Goal: Task Accomplishment & Management: Use online tool/utility

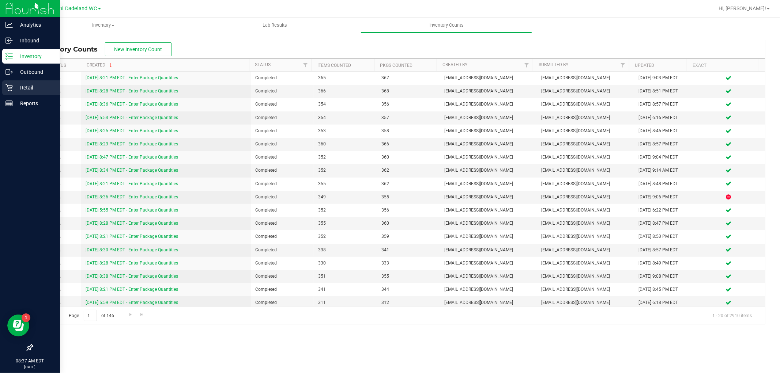
click at [37, 82] on div "Retail" at bounding box center [31, 87] width 58 height 15
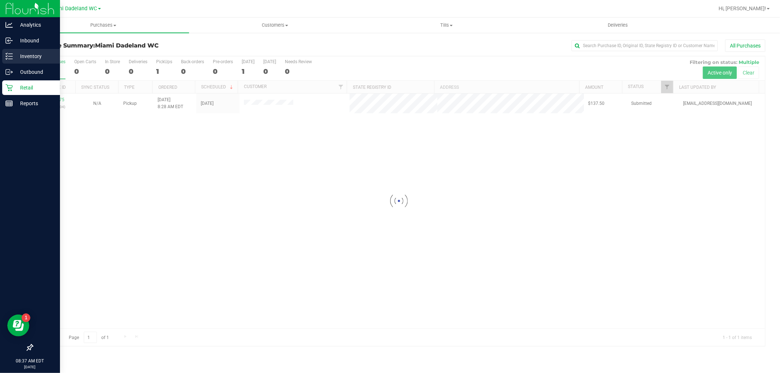
click at [29, 56] on p "Inventory" at bounding box center [35, 56] width 44 height 9
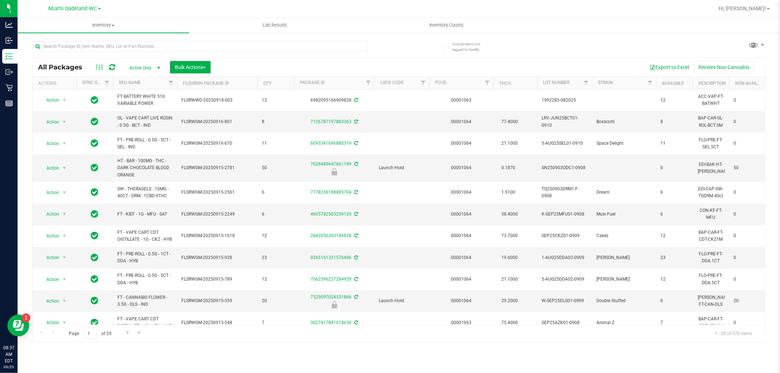
click at [151, 81] on th "SKU Name" at bounding box center [145, 83] width 64 height 13
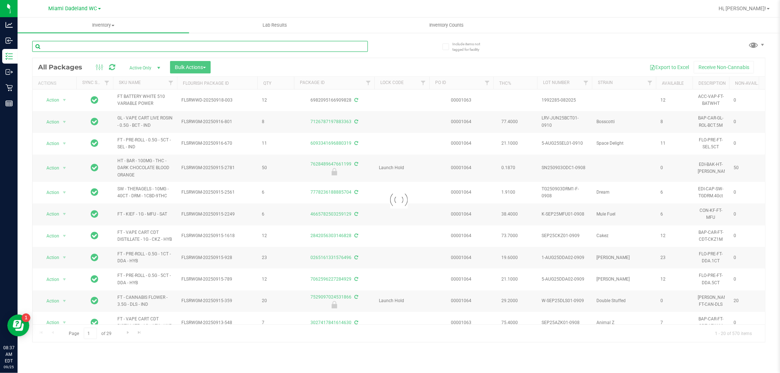
click at [166, 50] on input "text" at bounding box center [199, 46] width 335 height 11
type input "[DATE]"
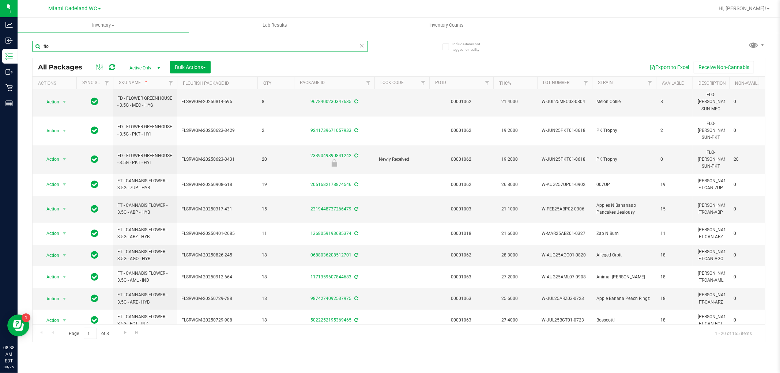
scroll to position [211, 0]
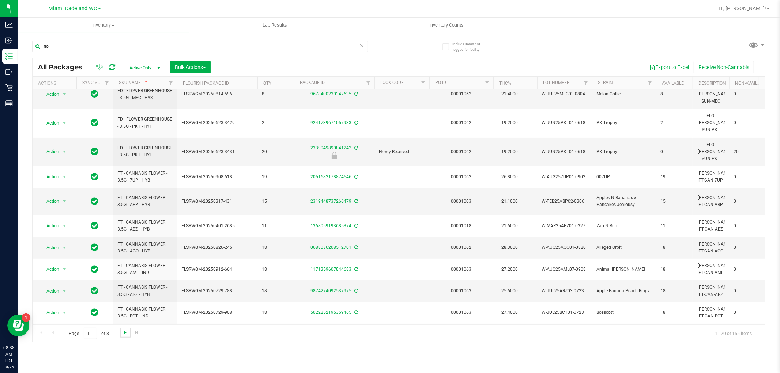
click at [125, 335] on span "Go to the next page" at bounding box center [125, 333] width 6 height 6
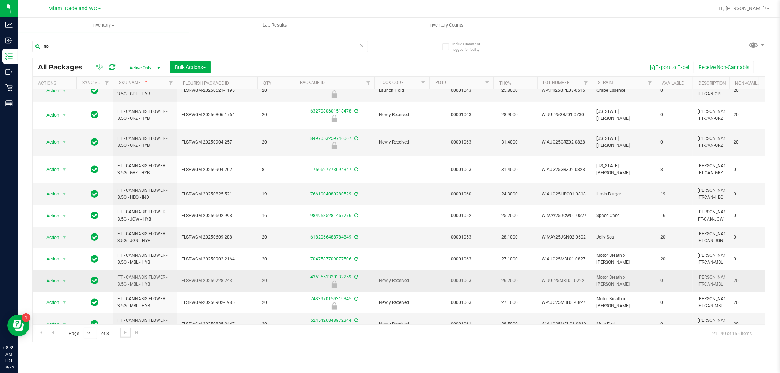
scroll to position [205, 0]
click at [126, 334] on span "Go to the next page" at bounding box center [125, 333] width 6 height 6
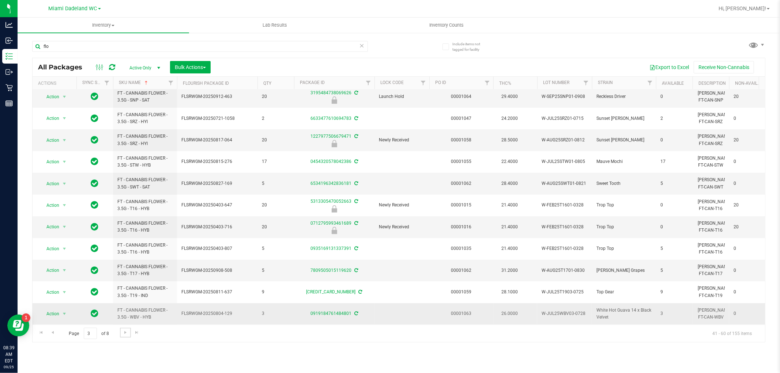
scroll to position [205, 0]
click at [126, 334] on span "Go to the next page" at bounding box center [125, 333] width 6 height 6
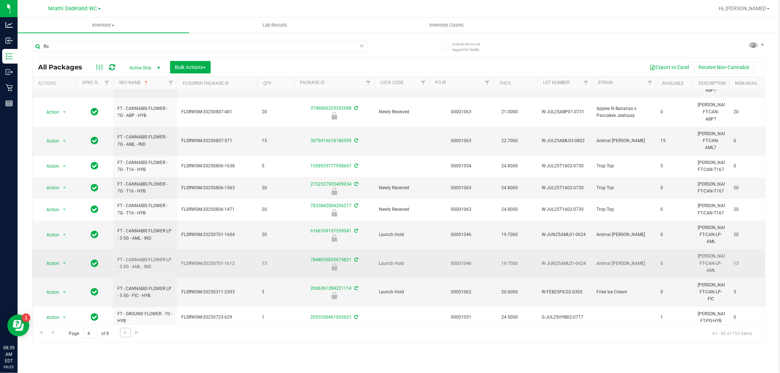
scroll to position [216, 0]
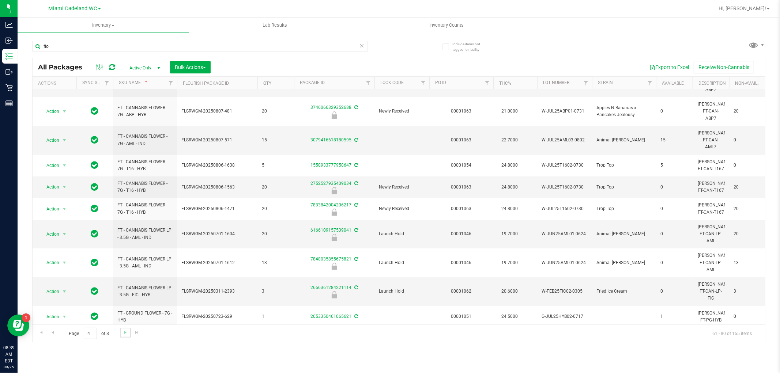
click at [128, 336] on link "Go to the next page" at bounding box center [125, 333] width 11 height 10
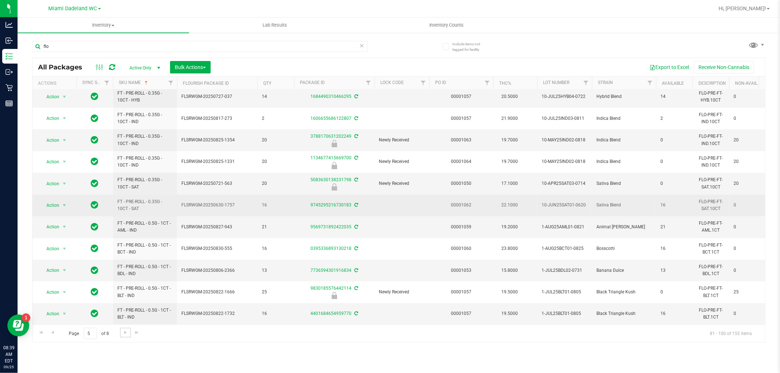
scroll to position [205, 0]
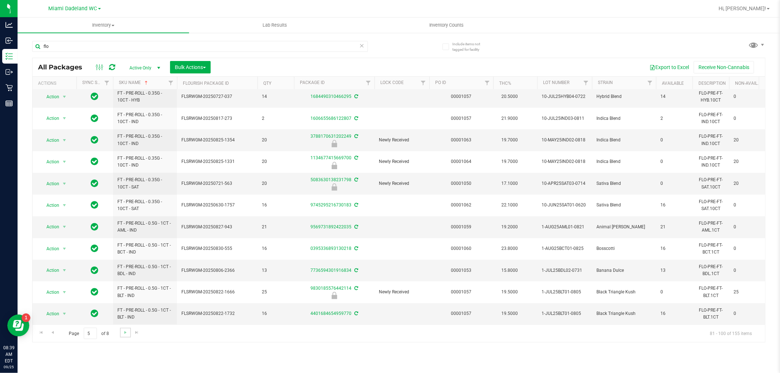
click at [129, 330] on link "Go to the next page" at bounding box center [125, 333] width 11 height 10
click at [128, 333] on link "Go to the next page" at bounding box center [125, 333] width 11 height 10
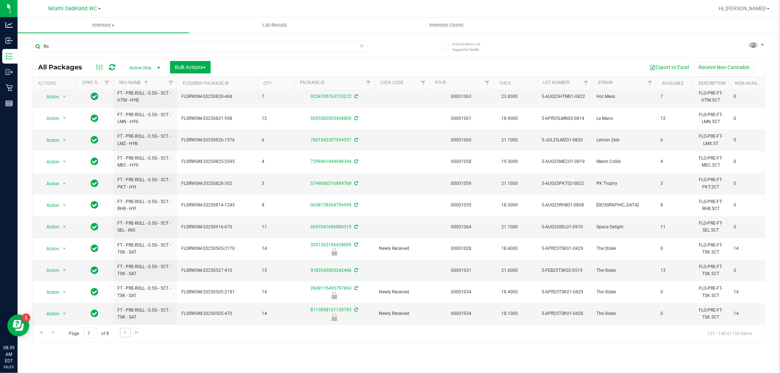
scroll to position [205, 0]
click at [128, 332] on link "Go to the next page" at bounding box center [125, 333] width 11 height 10
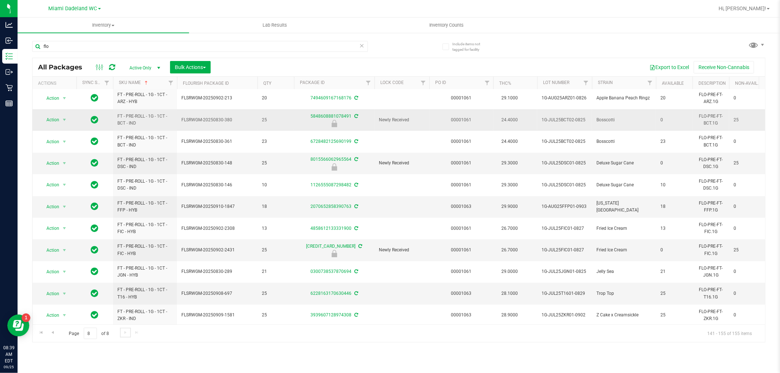
scroll to position [96, 0]
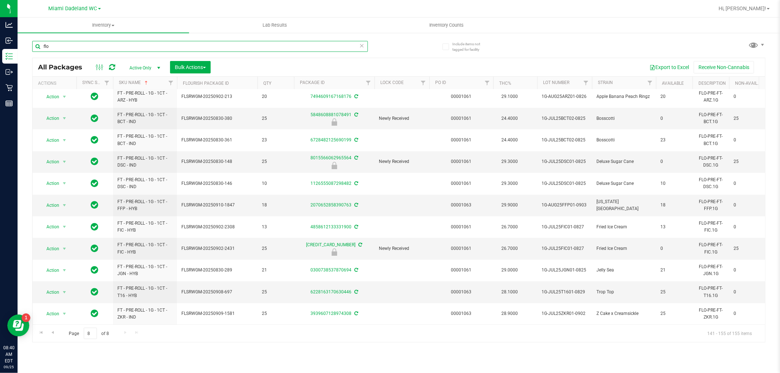
click at [217, 45] on input "flo" at bounding box center [199, 46] width 335 height 11
type input "edi"
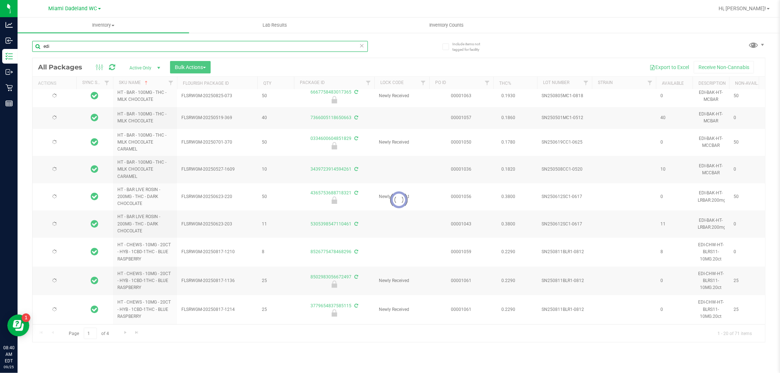
type input "[DATE]"
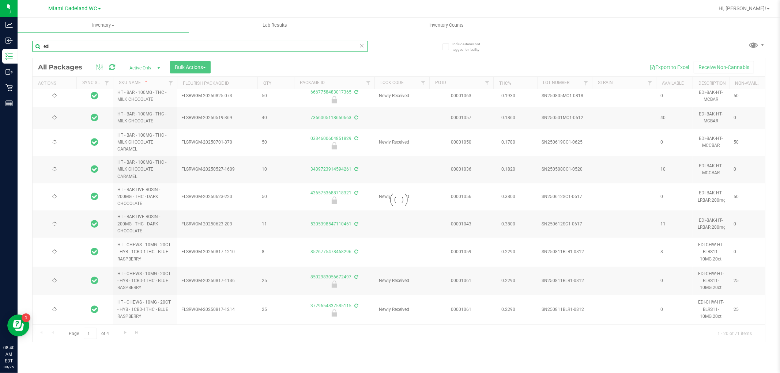
type input "[DATE]"
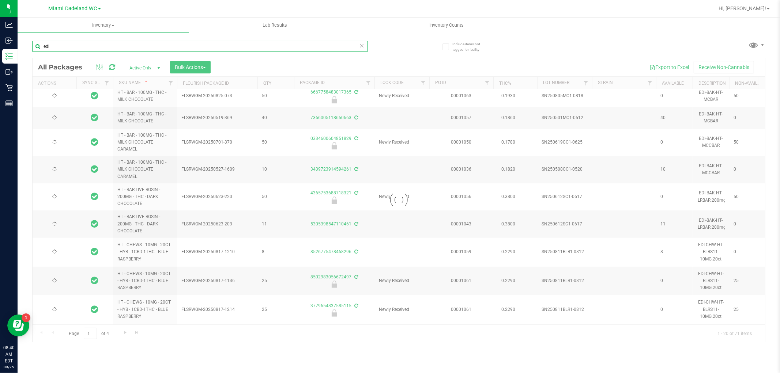
type input "[DATE]"
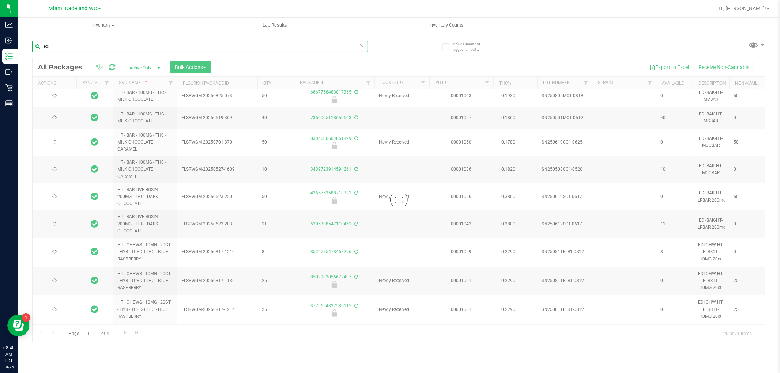
type input "[DATE]"
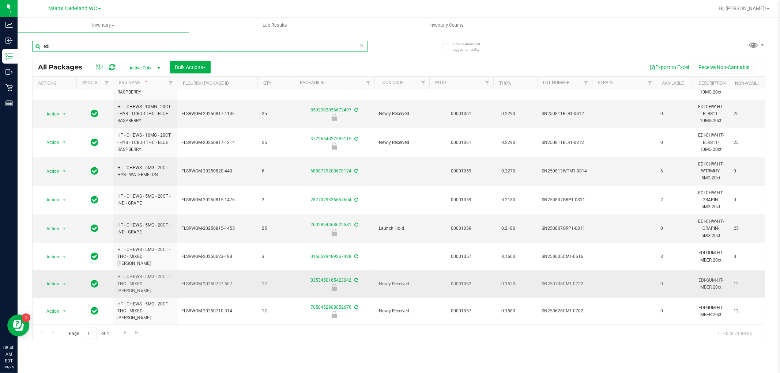
scroll to position [276, 0]
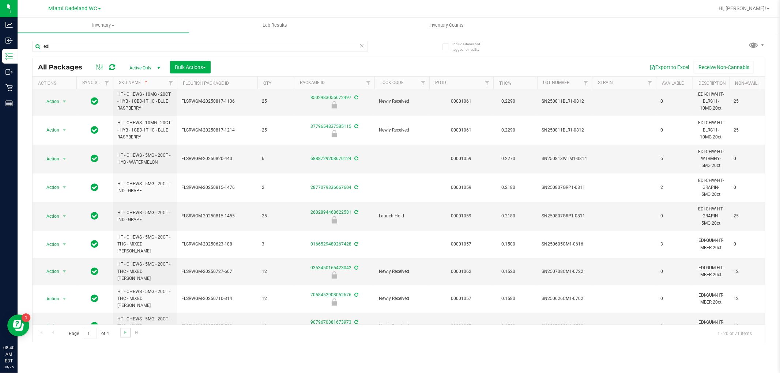
click at [123, 329] on link "Go to the next page" at bounding box center [125, 333] width 11 height 10
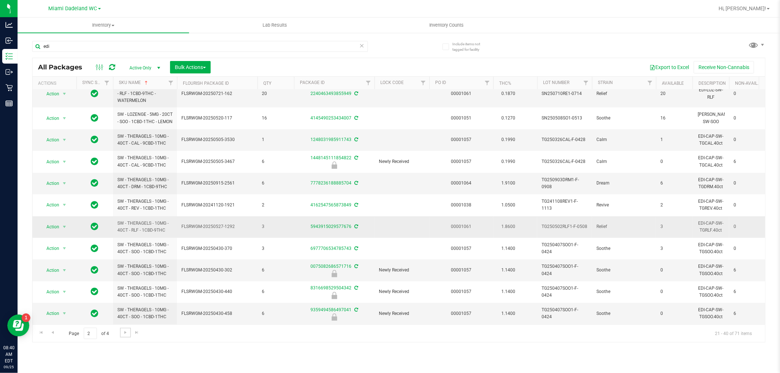
scroll to position [222, 0]
click at [126, 333] on span "Go to the next page" at bounding box center [125, 333] width 6 height 6
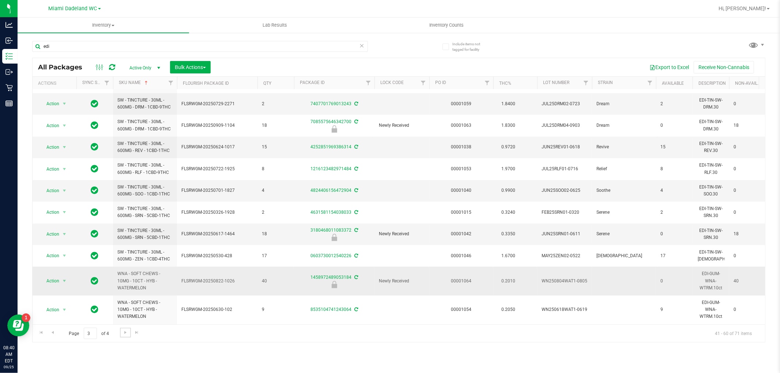
scroll to position [232, 0]
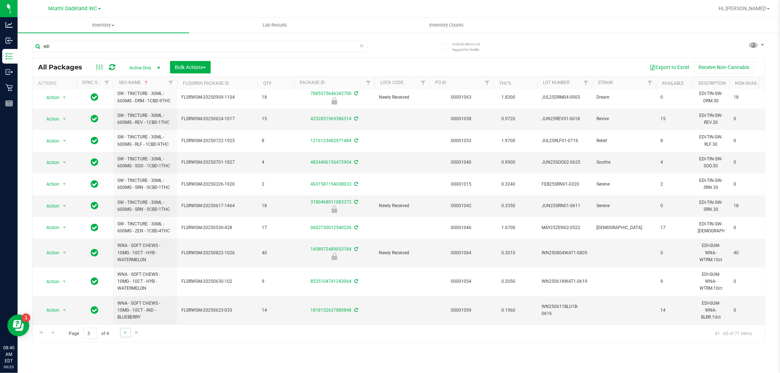
click at [126, 329] on link "Go to the next page" at bounding box center [125, 333] width 11 height 10
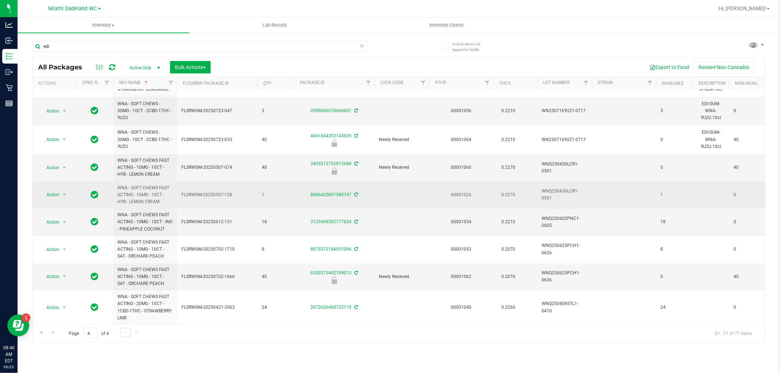
scroll to position [85, 0]
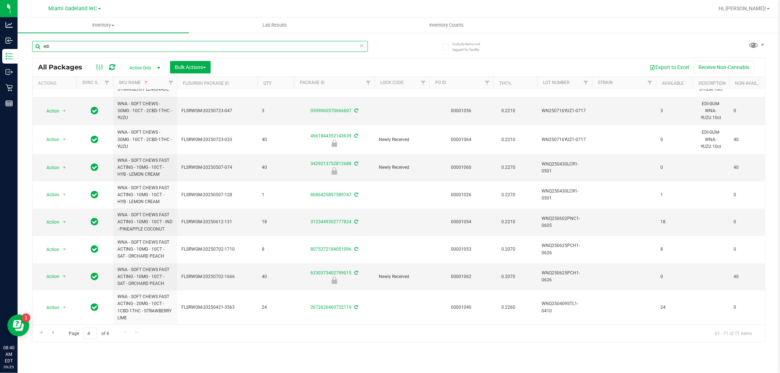
click at [122, 43] on input "edi" at bounding box center [199, 46] width 335 height 11
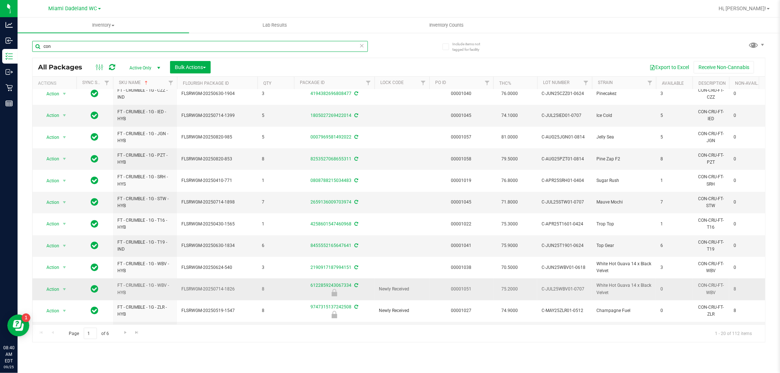
scroll to position [205, 0]
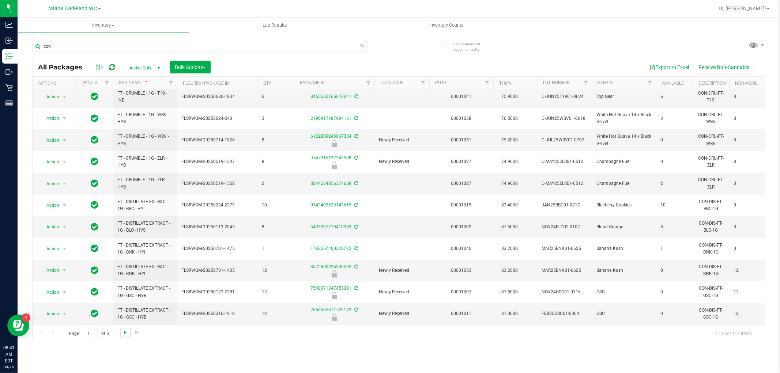
click at [123, 333] on span "Go to the next page" at bounding box center [125, 333] width 6 height 6
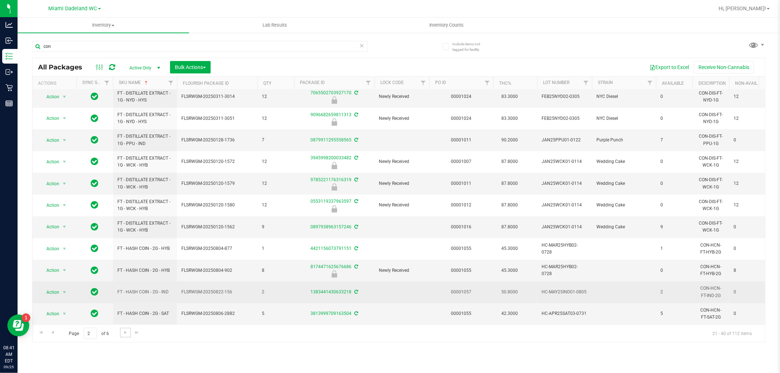
scroll to position [205, 0]
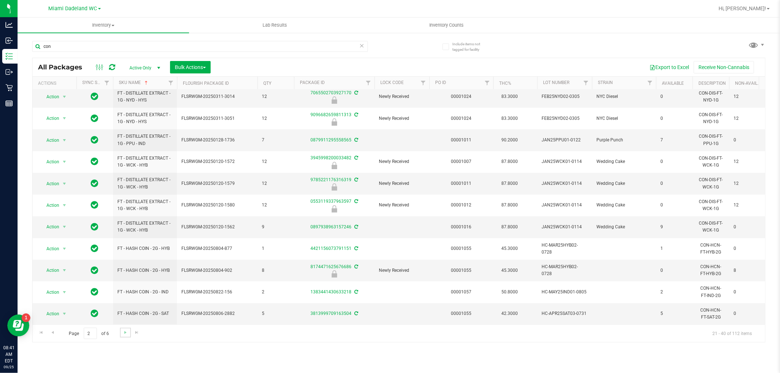
click at [128, 333] on link "Go to the next page" at bounding box center [125, 333] width 11 height 10
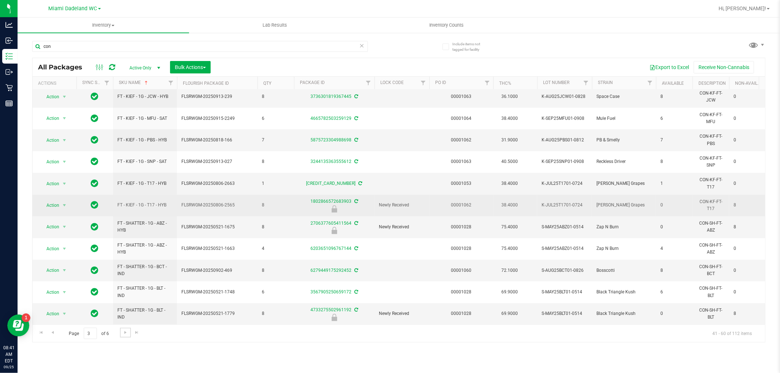
scroll to position [205, 0]
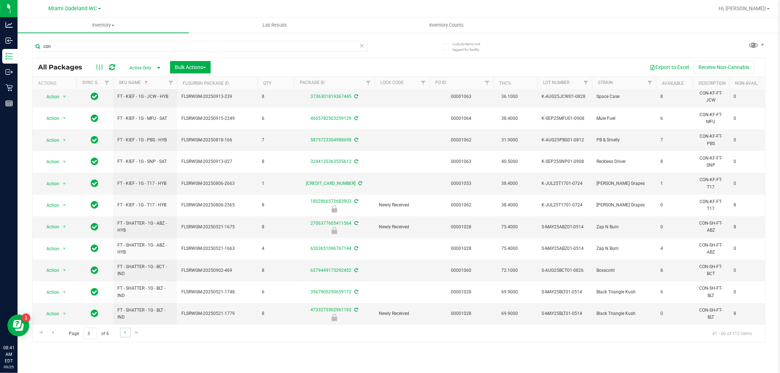
click at [122, 335] on link "Go to the next page" at bounding box center [125, 333] width 11 height 10
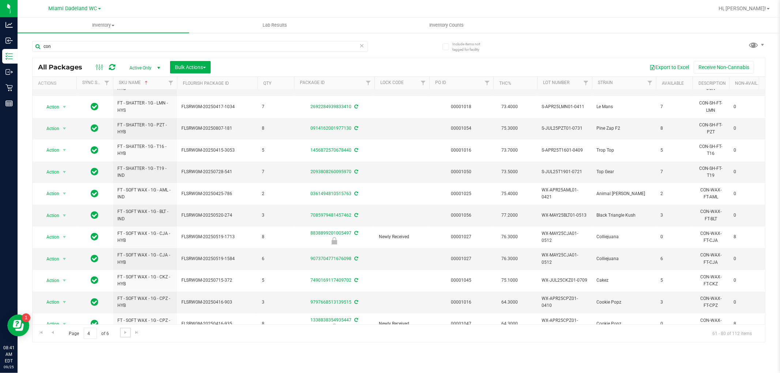
scroll to position [205, 0]
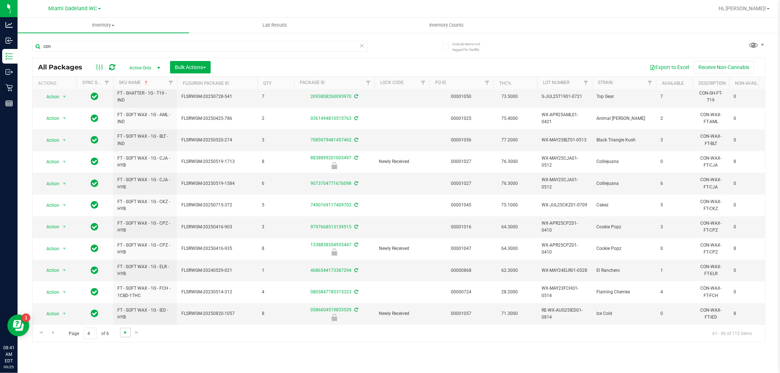
click at [127, 335] on span "Go to the next page" at bounding box center [125, 333] width 6 height 6
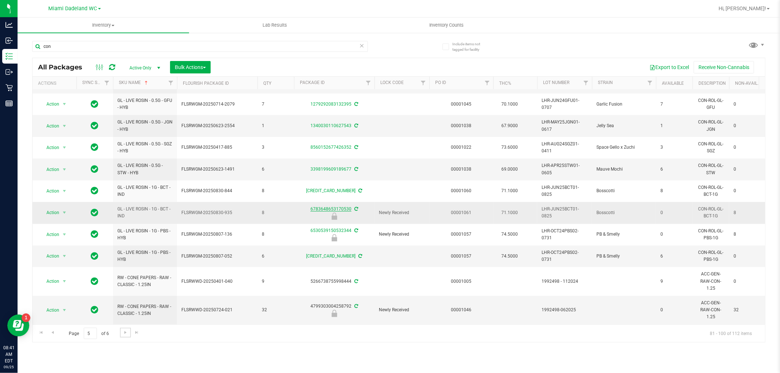
scroll to position [219, 0]
click at [128, 335] on link "Go to the next page" at bounding box center [125, 333] width 11 height 10
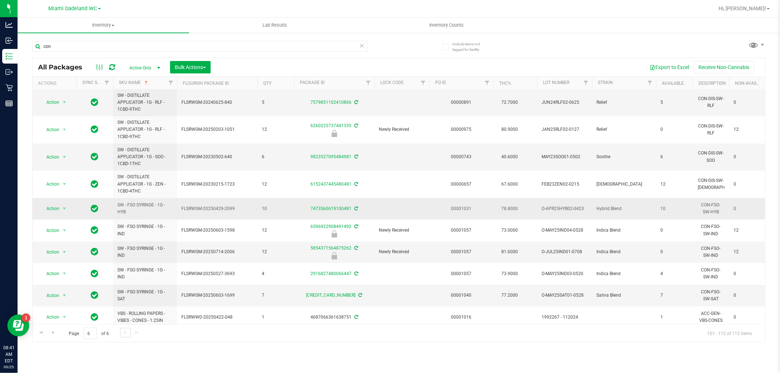
scroll to position [64, 0]
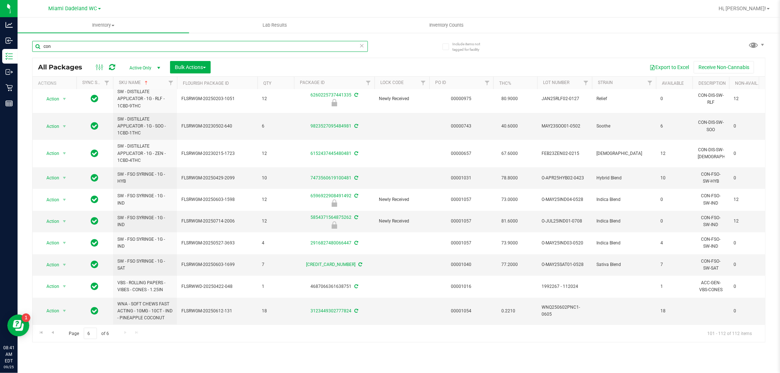
click at [146, 47] on input "con" at bounding box center [199, 46] width 335 height 11
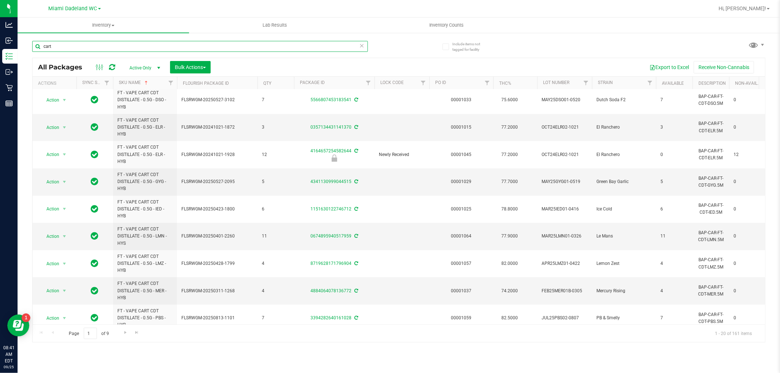
scroll to position [316, 0]
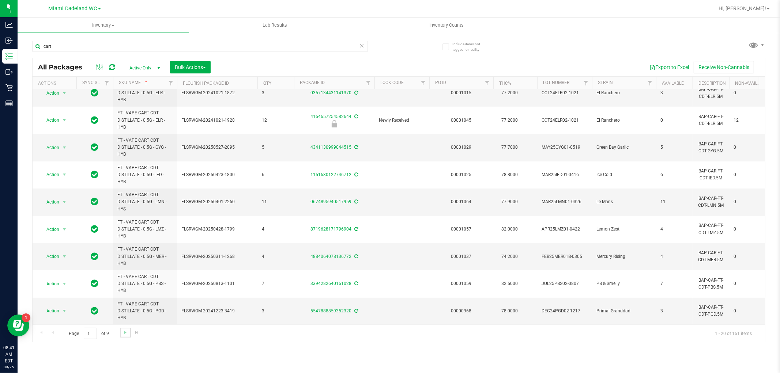
click at [121, 334] on link "Go to the next page" at bounding box center [125, 333] width 11 height 10
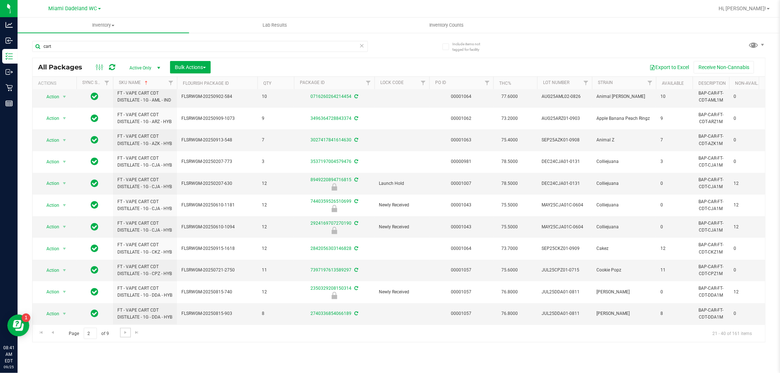
scroll to position [268, 0]
click at [122, 335] on span "Go to the next page" at bounding box center [125, 333] width 6 height 6
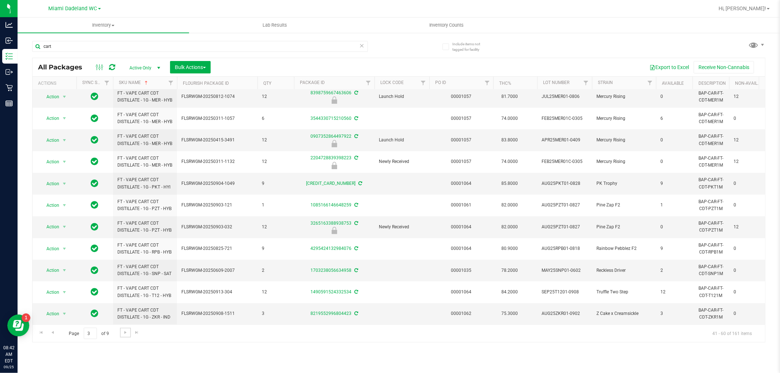
scroll to position [250, 0]
click at [126, 331] on span "Go to the next page" at bounding box center [125, 333] width 6 height 6
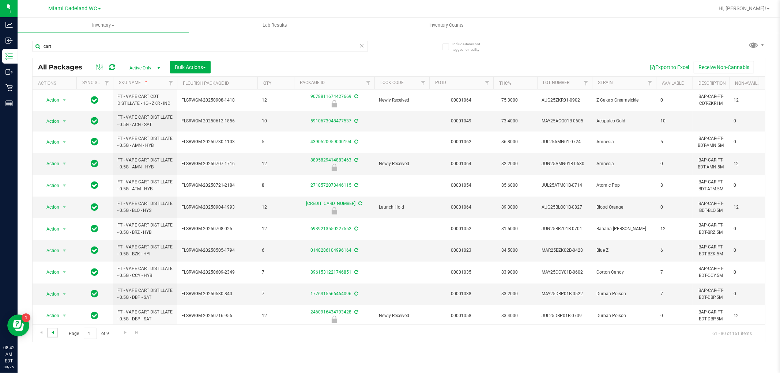
click at [55, 332] on span "Go to the previous page" at bounding box center [53, 333] width 6 height 6
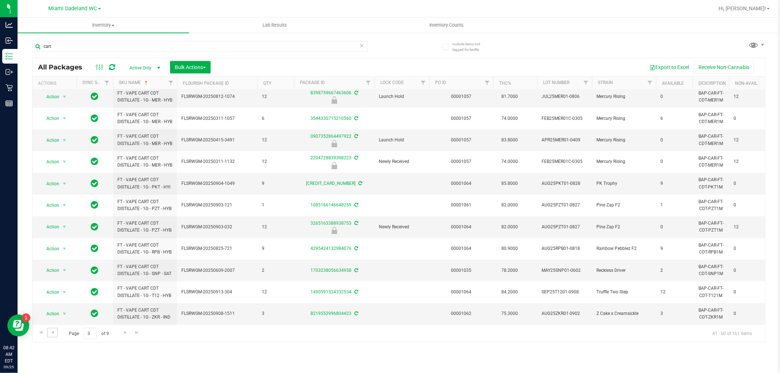
scroll to position [250, 0]
click at [125, 332] on span "Go to the next page" at bounding box center [125, 333] width 6 height 6
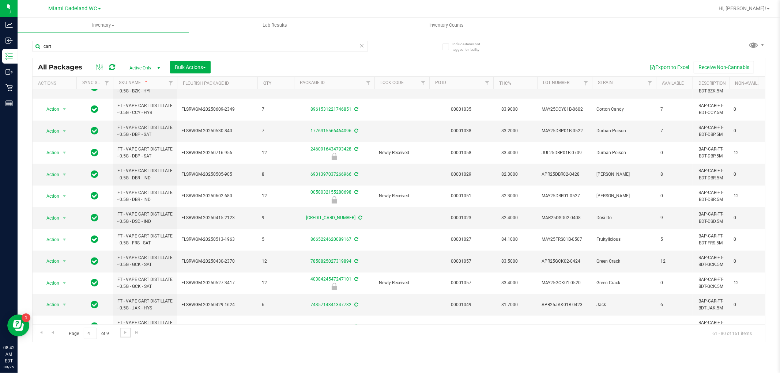
scroll to position [204, 0]
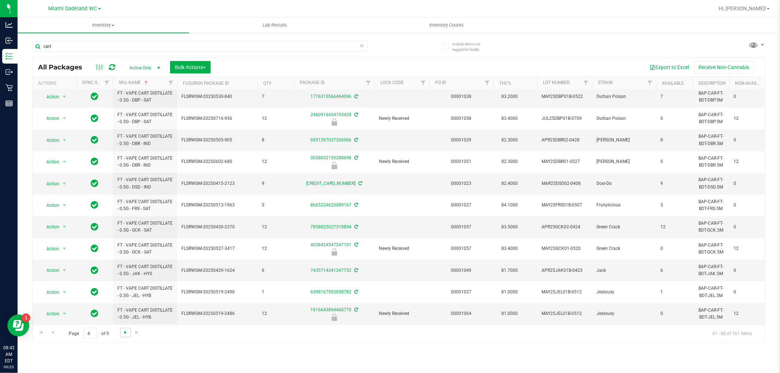
click at [126, 333] on span "Go to the next page" at bounding box center [125, 333] width 6 height 6
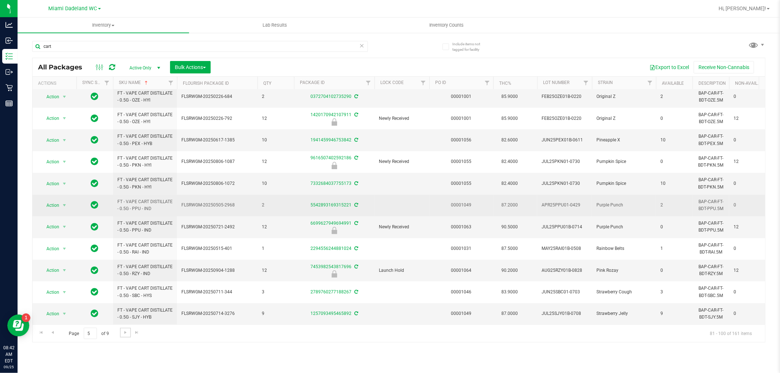
scroll to position [205, 0]
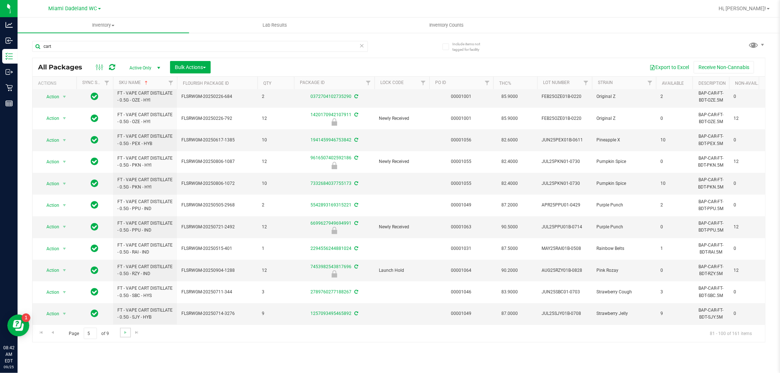
click at [127, 335] on link "Go to the next page" at bounding box center [125, 333] width 11 height 10
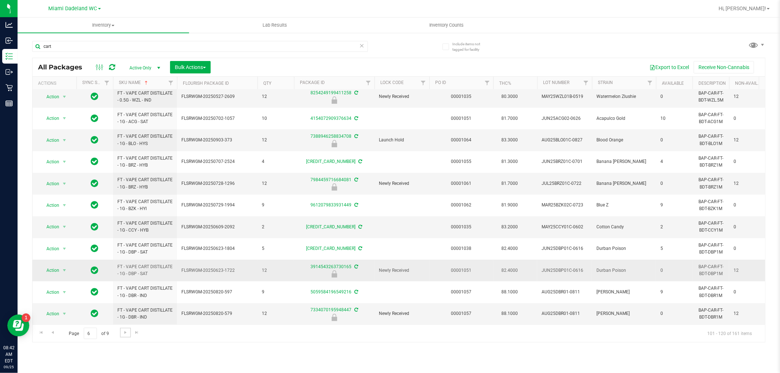
scroll to position [219, 0]
click at [125, 334] on span "Go to the next page" at bounding box center [125, 333] width 6 height 6
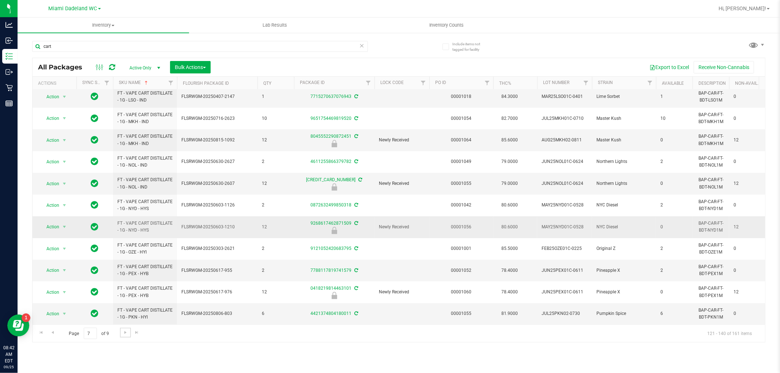
scroll to position [205, 0]
click at [121, 334] on link "Go to the next page" at bounding box center [125, 333] width 11 height 10
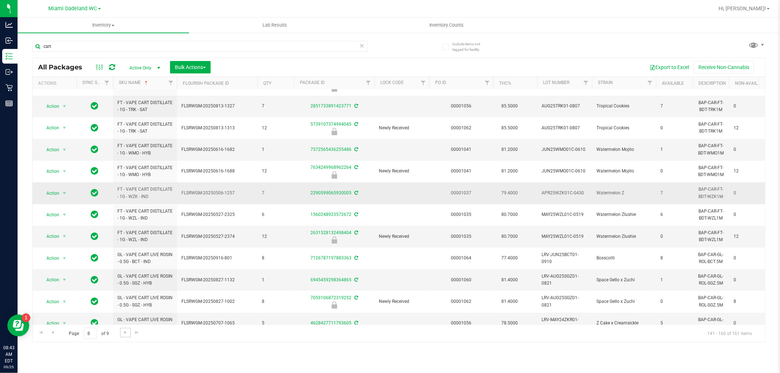
scroll to position [205, 0]
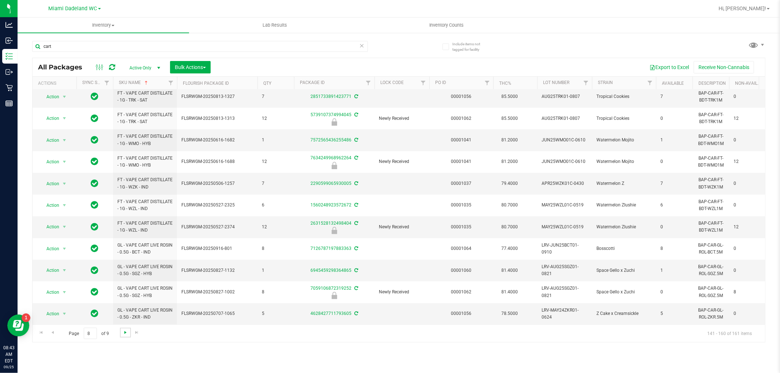
click at [122, 332] on span "Go to the next page" at bounding box center [125, 333] width 6 height 6
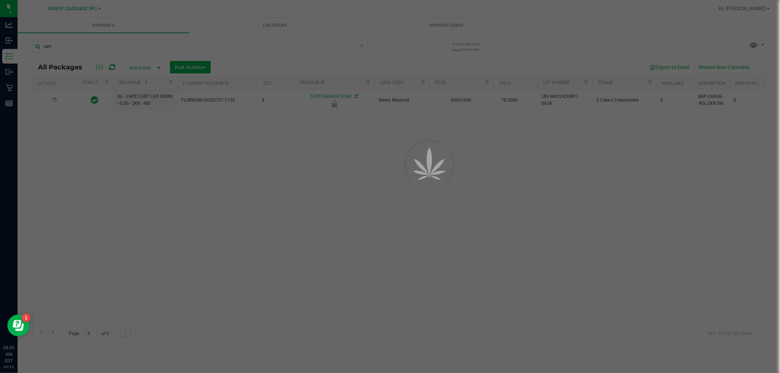
scroll to position [0, 0]
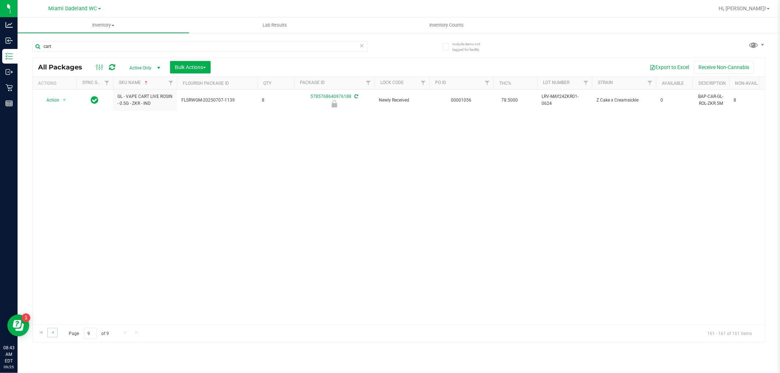
click at [57, 333] on link "Go to the previous page" at bounding box center [52, 333] width 11 height 10
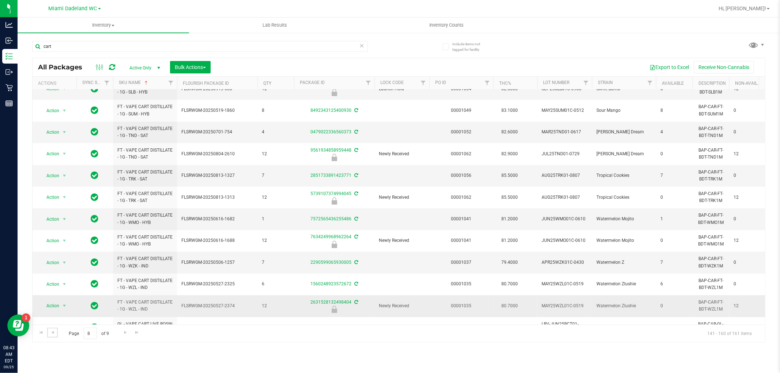
scroll to position [205, 0]
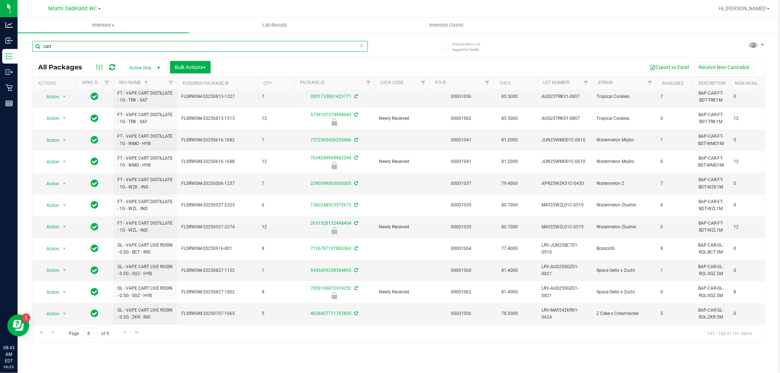
click at [203, 51] on input "cart" at bounding box center [199, 46] width 335 height 11
type input "c"
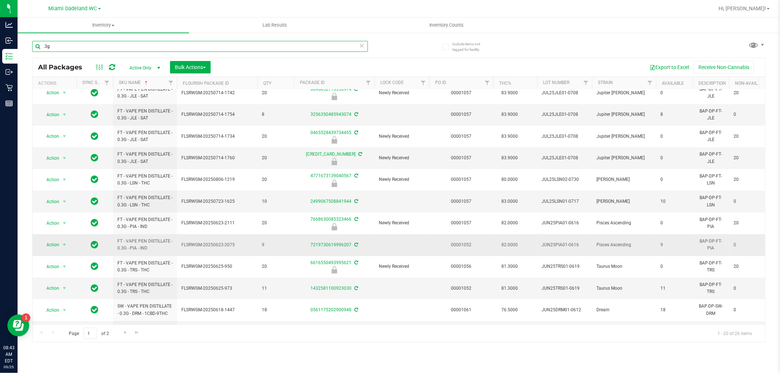
scroll to position [205, 0]
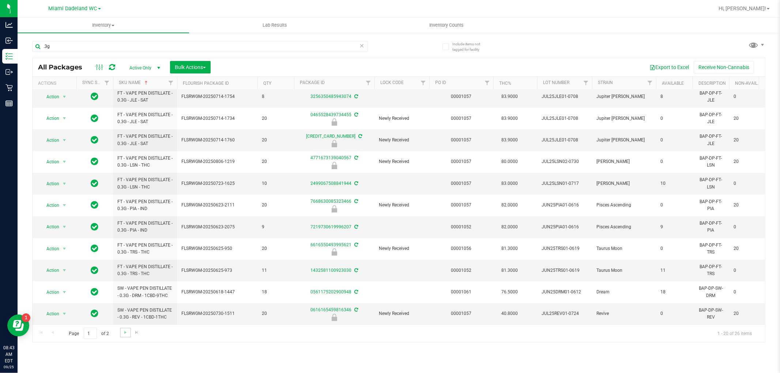
click at [122, 328] on link "Go to the next page" at bounding box center [125, 333] width 11 height 10
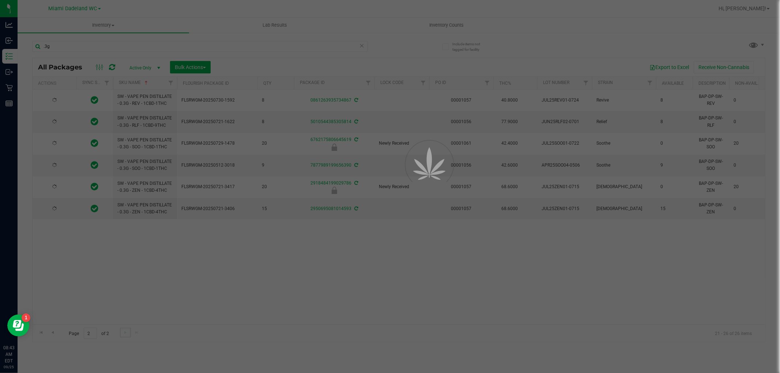
scroll to position [0, 0]
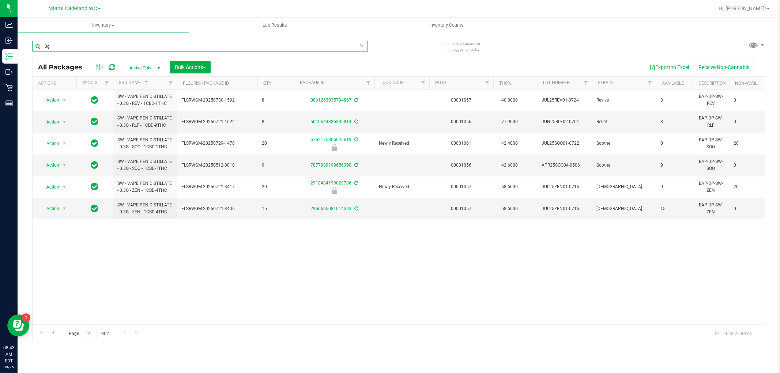
click at [90, 47] on input ".3g" at bounding box center [199, 46] width 335 height 11
type input "."
type input "top"
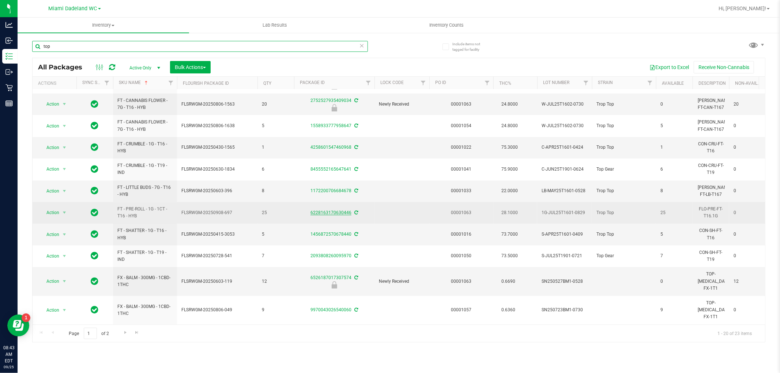
scroll to position [205, 0]
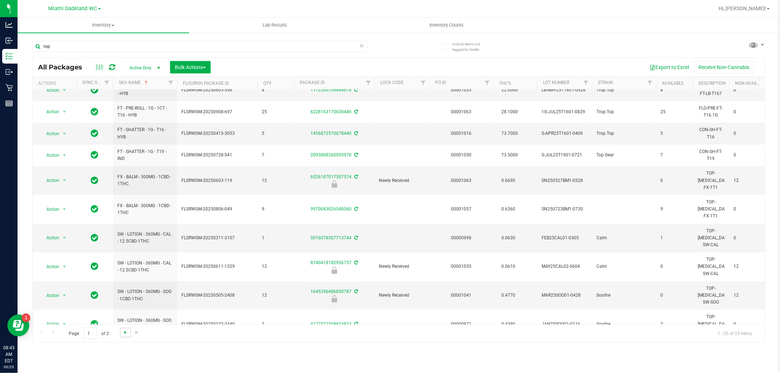
click at [122, 331] on span "Go to the next page" at bounding box center [125, 333] width 6 height 6
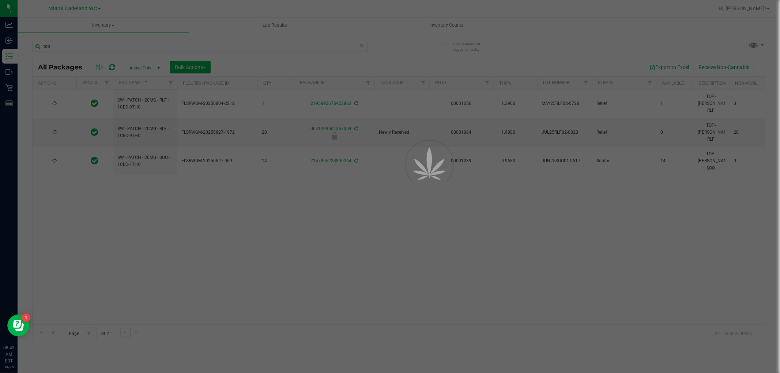
scroll to position [0, 0]
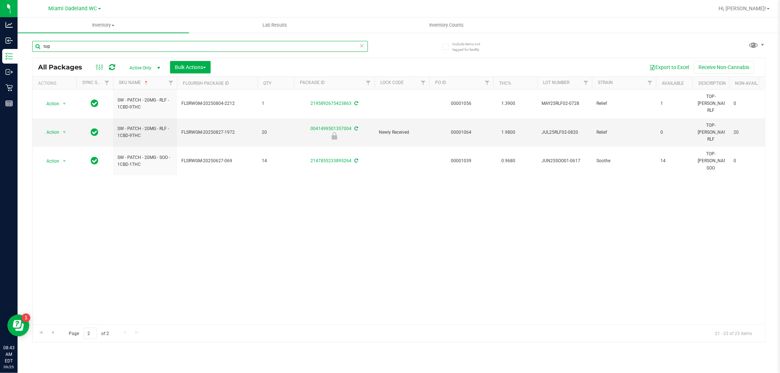
click at [177, 44] on input "top" at bounding box center [199, 46] width 335 height 11
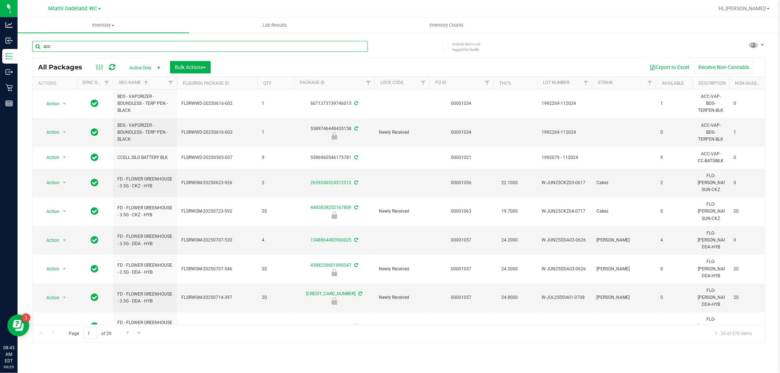
type input "acc"
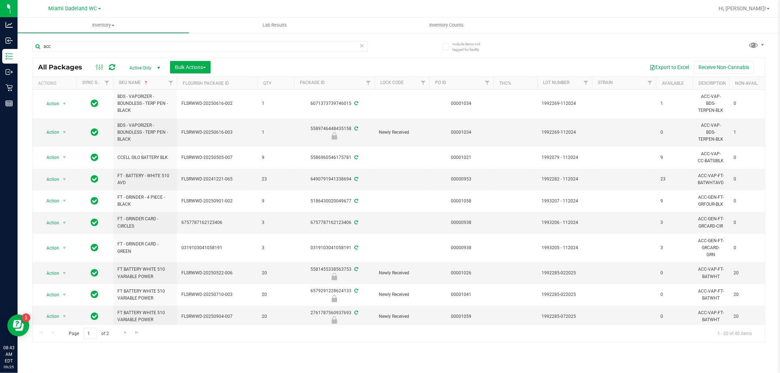
click at [362, 46] on icon at bounding box center [361, 45] width 5 height 9
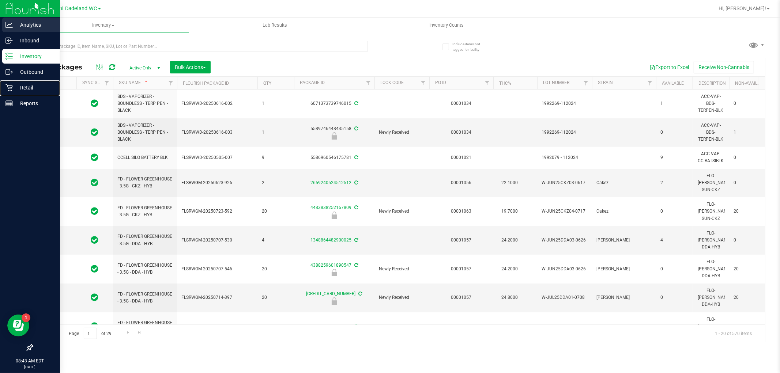
click at [7, 88] on icon at bounding box center [8, 87] width 7 height 7
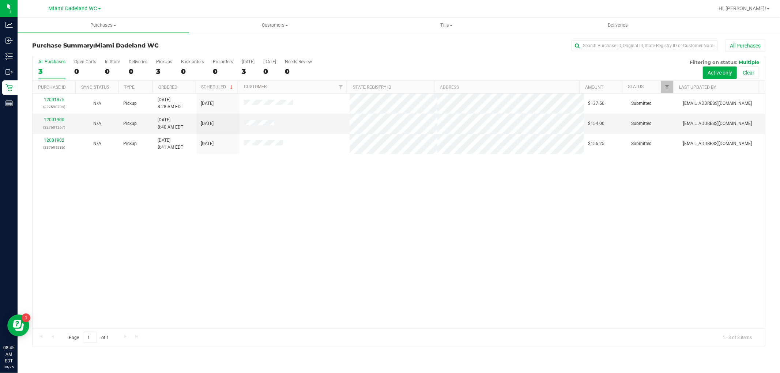
click at [88, 209] on div "12001875 (327598704) N/A Pickup [DATE] 8:28 AM EDT 9/25/2025 $137.50 Submitted …" at bounding box center [399, 211] width 732 height 235
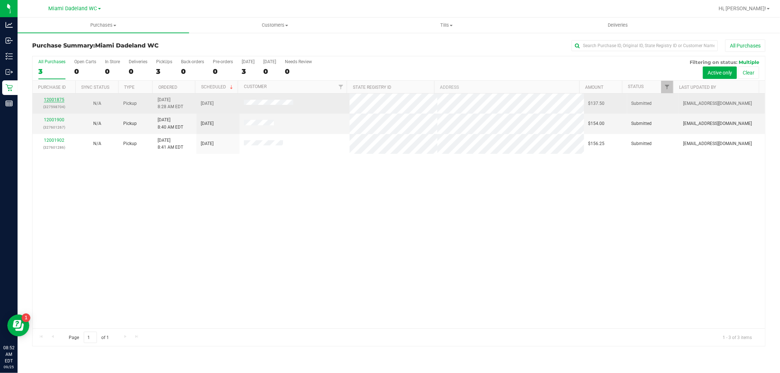
click at [49, 99] on link "12001875" at bounding box center [54, 99] width 20 height 5
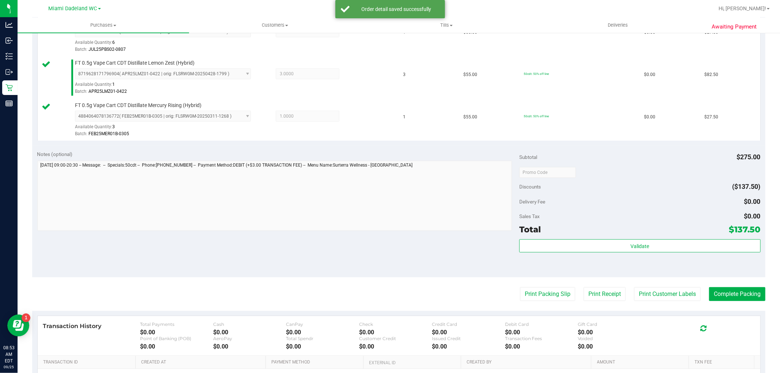
scroll to position [310, 0]
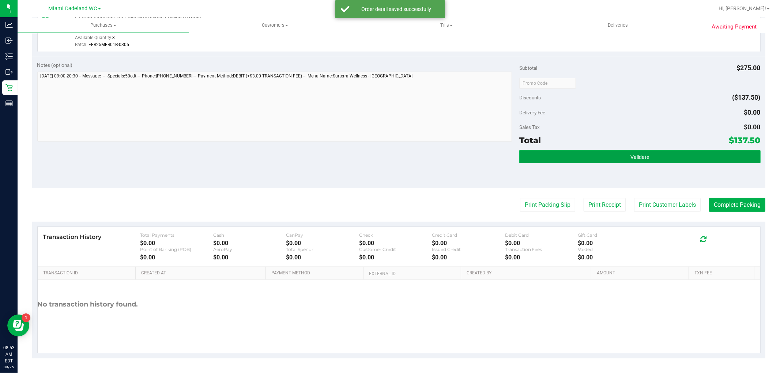
click at [626, 152] on button "Validate" at bounding box center [639, 156] width 241 height 13
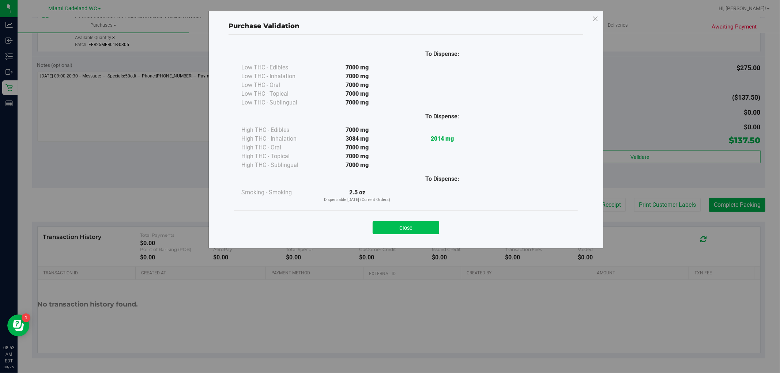
click at [419, 221] on button "Close" at bounding box center [405, 227] width 67 height 13
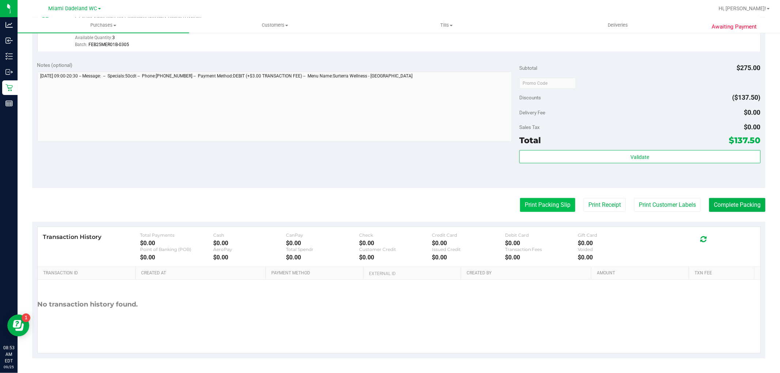
click at [543, 205] on button "Print Packing Slip" at bounding box center [547, 205] width 55 height 14
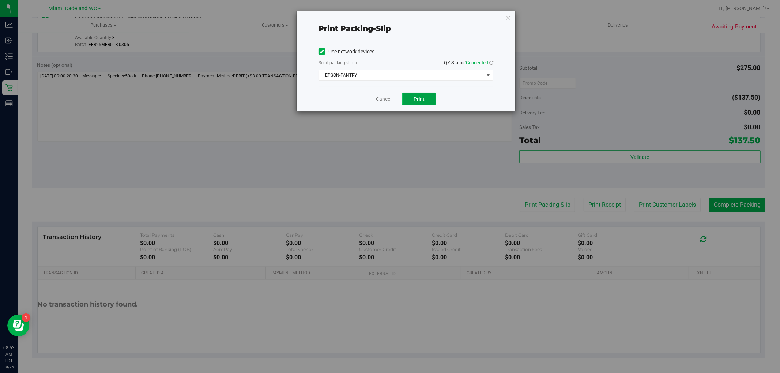
click at [411, 95] on button "Print" at bounding box center [419, 99] width 34 height 12
click at [387, 102] on link "Cancel" at bounding box center [383, 99] width 15 height 8
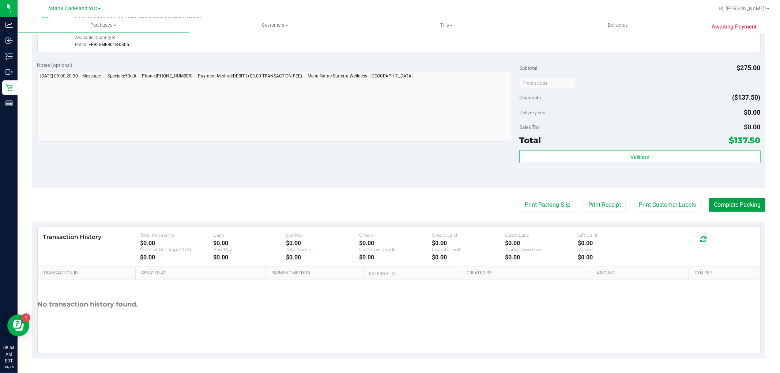
click at [709, 208] on button "Complete Packing" at bounding box center [737, 205] width 56 height 14
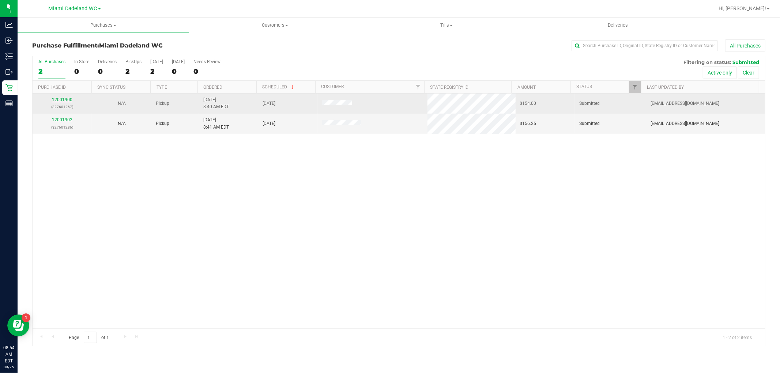
click at [60, 102] on link "12001900" at bounding box center [62, 99] width 20 height 5
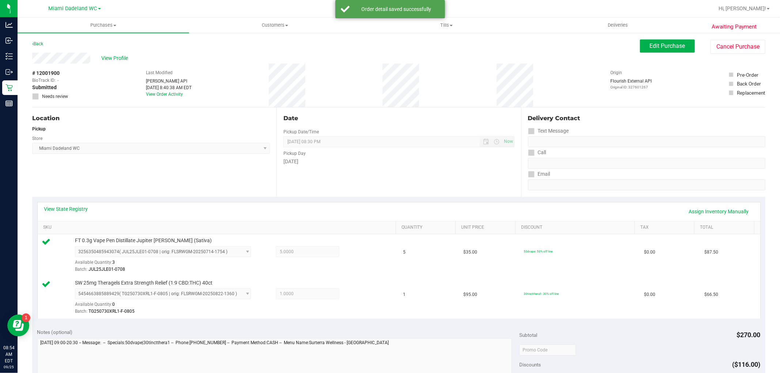
scroll to position [268, 0]
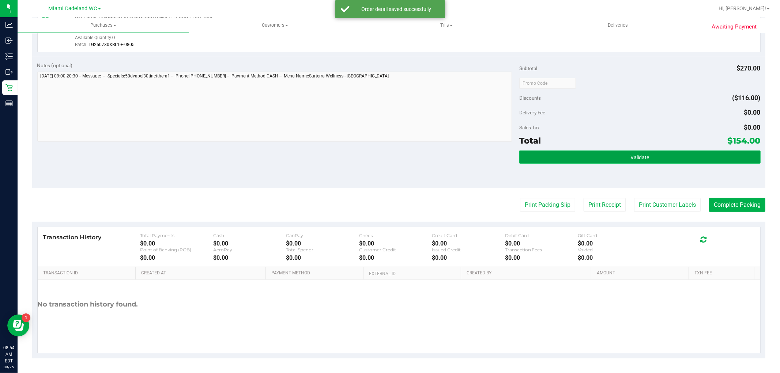
click at [691, 159] on button "Validate" at bounding box center [639, 157] width 241 height 13
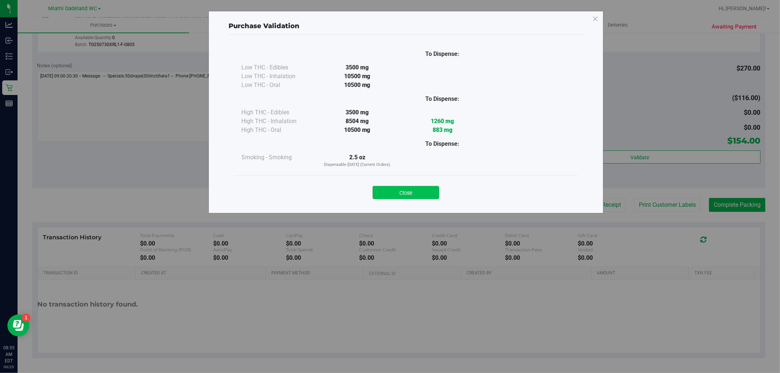
click at [394, 196] on button "Close" at bounding box center [405, 192] width 67 height 13
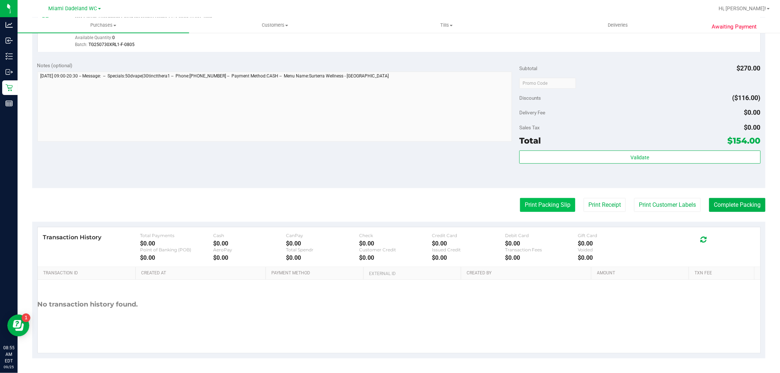
click at [531, 208] on button "Print Packing Slip" at bounding box center [547, 205] width 55 height 14
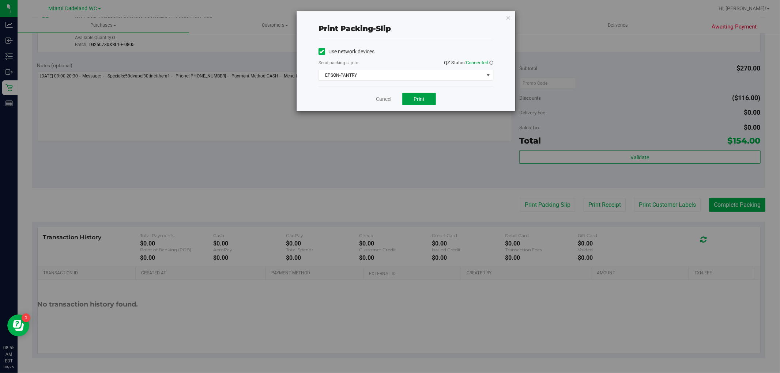
click at [426, 102] on button "Print" at bounding box center [419, 99] width 34 height 12
click at [385, 100] on link "Cancel" at bounding box center [383, 99] width 15 height 8
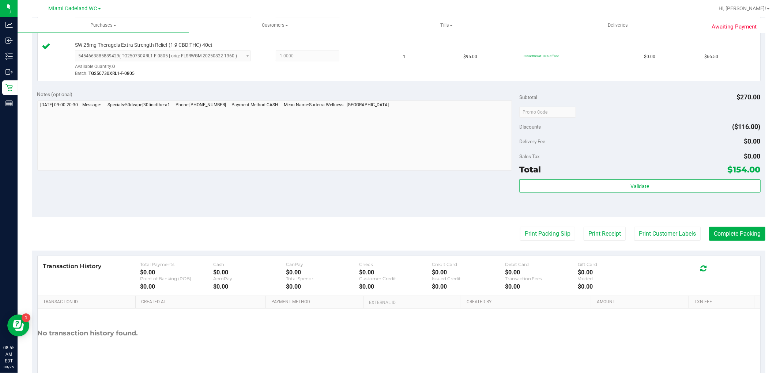
scroll to position [238, 0]
click at [746, 229] on button "Complete Packing" at bounding box center [737, 234] width 56 height 14
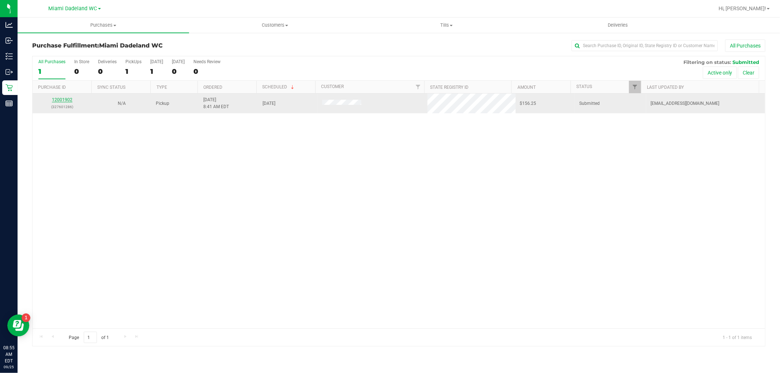
click at [64, 101] on link "12001902" at bounding box center [62, 99] width 20 height 5
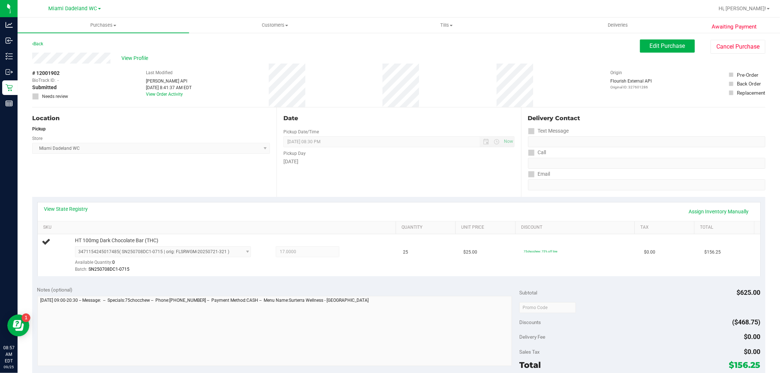
click at [133, 169] on div "Location Pickup Store [GEOGRAPHIC_DATA] WC Select Store [PERSON_NAME][GEOGRAPHI…" at bounding box center [154, 152] width 244 height 90
click at [158, 189] on div "Location Pickup Store [GEOGRAPHIC_DATA] WC Select Store [PERSON_NAME][GEOGRAPHI…" at bounding box center [154, 152] width 244 height 90
click at [399, 259] on td "25" at bounding box center [429, 255] width 60 height 42
click at [399, 261] on td "25" at bounding box center [429, 255] width 60 height 42
click at [436, 256] on td "25" at bounding box center [429, 255] width 60 height 42
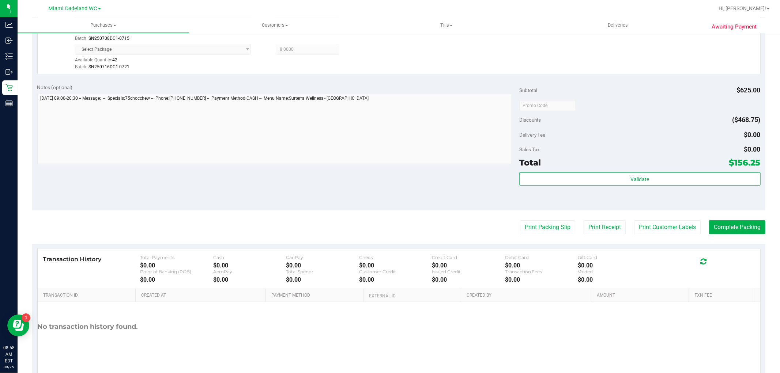
scroll to position [254, 0]
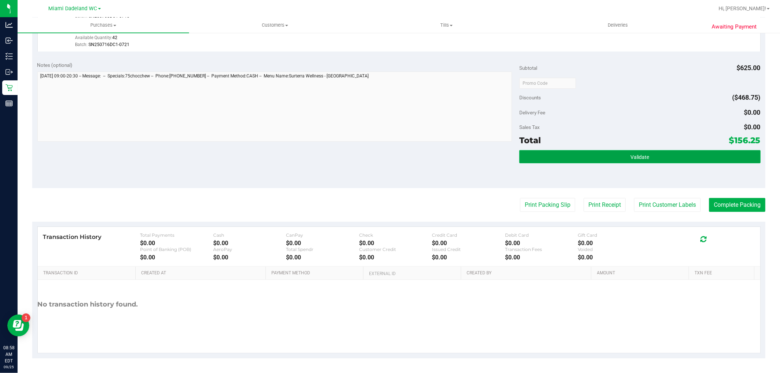
click at [695, 153] on button "Validate" at bounding box center [639, 156] width 241 height 13
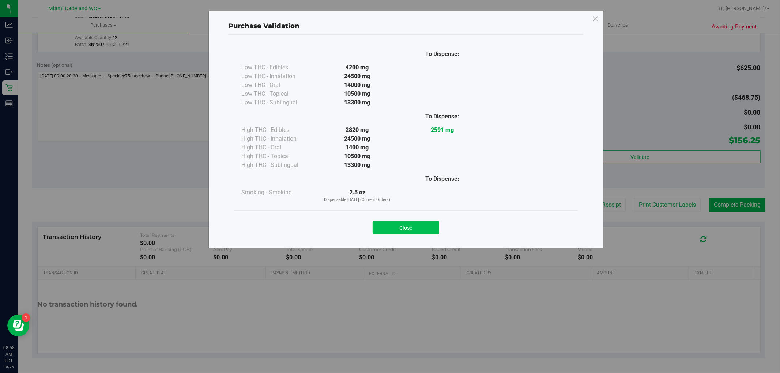
click at [419, 225] on button "Close" at bounding box center [405, 227] width 67 height 13
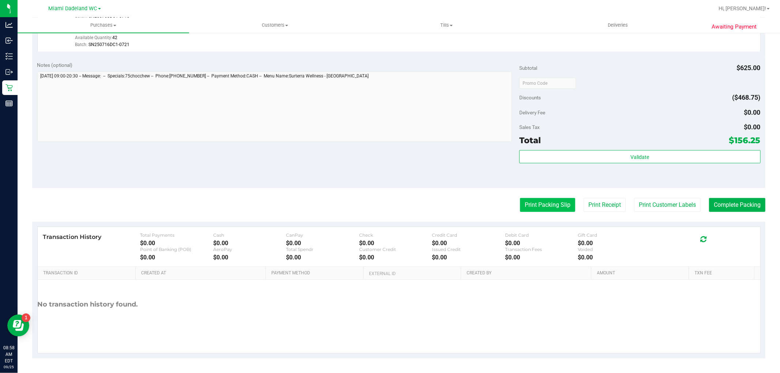
click at [556, 211] on button "Print Packing Slip" at bounding box center [547, 205] width 55 height 14
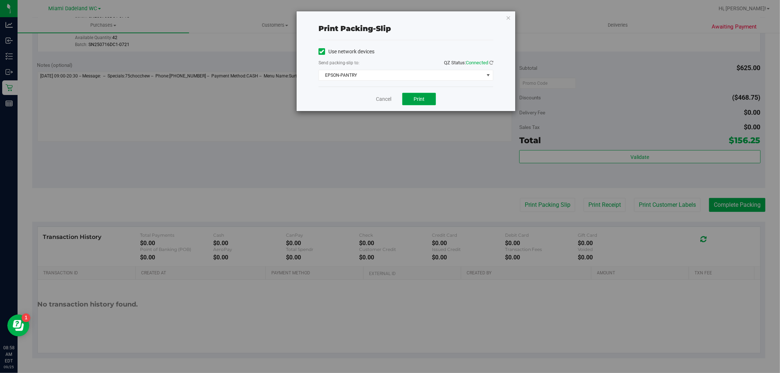
click at [421, 96] on span "Print" at bounding box center [418, 99] width 11 height 6
click at [387, 99] on link "Cancel" at bounding box center [383, 99] width 15 height 8
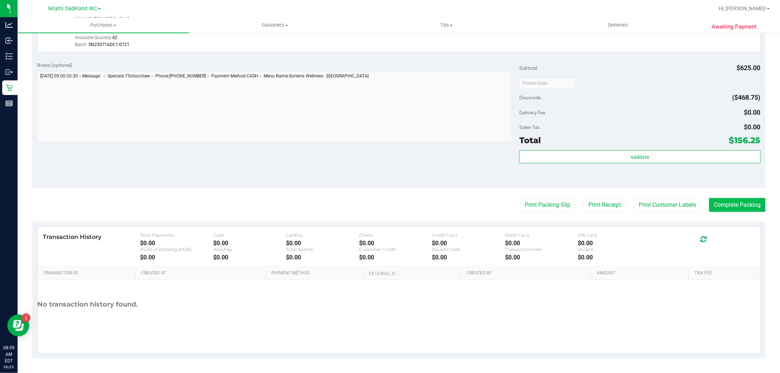
click at [719, 201] on button "Complete Packing" at bounding box center [737, 205] width 56 height 14
click at [618, 139] on div "Total $156.25" at bounding box center [639, 140] width 241 height 13
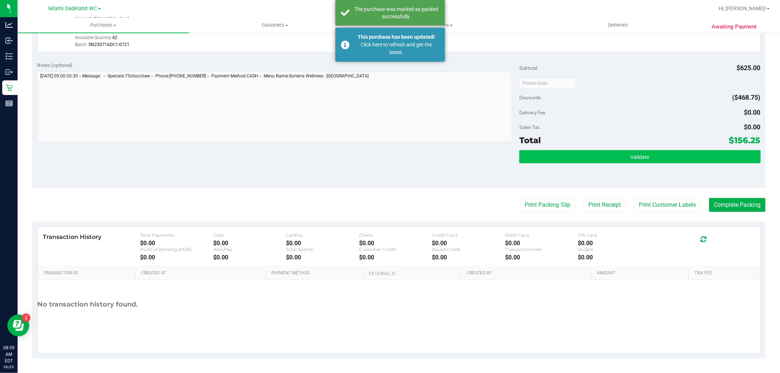
click at [588, 157] on button "Validate" at bounding box center [639, 156] width 241 height 13
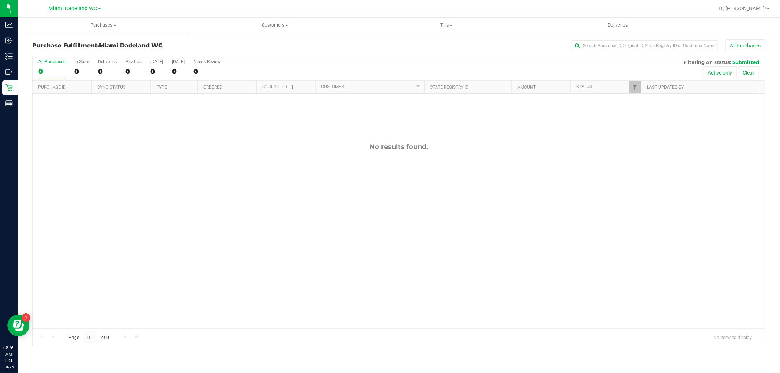
click at [77, 152] on div "No results found." at bounding box center [399, 236] width 732 height 284
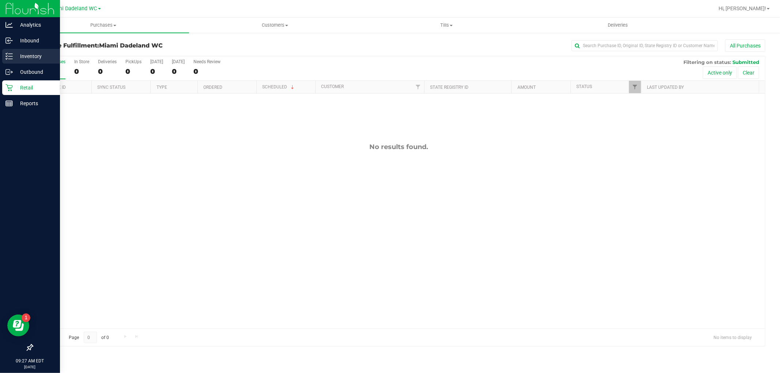
click at [8, 60] on icon at bounding box center [8, 56] width 7 height 7
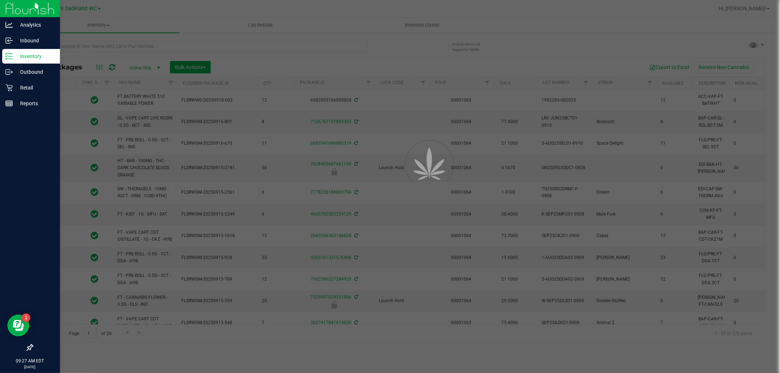
click at [108, 48] on div at bounding box center [390, 186] width 780 height 373
type input "[DATE]"
click at [98, 46] on div at bounding box center [390, 186] width 780 height 373
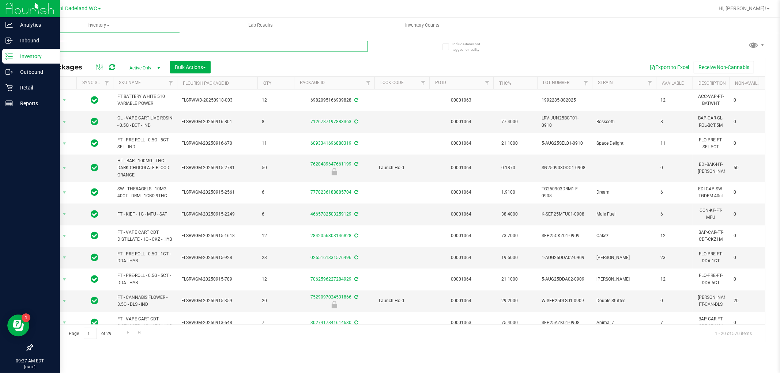
click at [77, 46] on input "text" at bounding box center [199, 46] width 335 height 11
type input "3195484738069626"
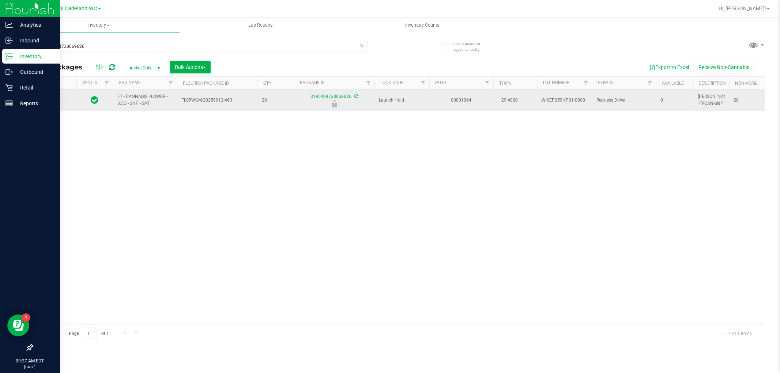
click at [55, 102] on icon at bounding box center [54, 100] width 5 height 5
click at [53, 103] on span "Action" at bounding box center [50, 100] width 20 height 10
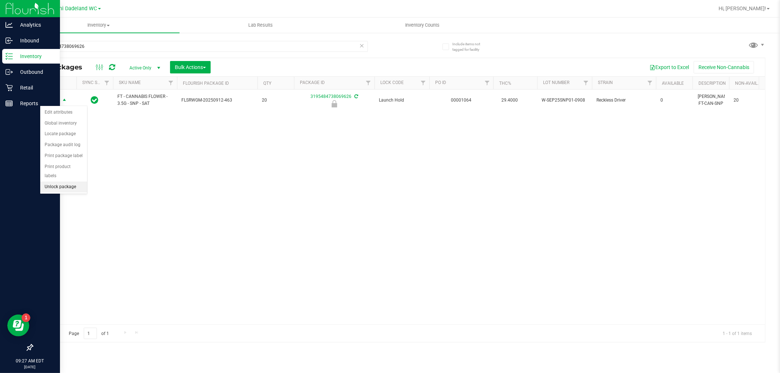
click at [57, 187] on li "Unlock package" at bounding box center [63, 187] width 47 height 11
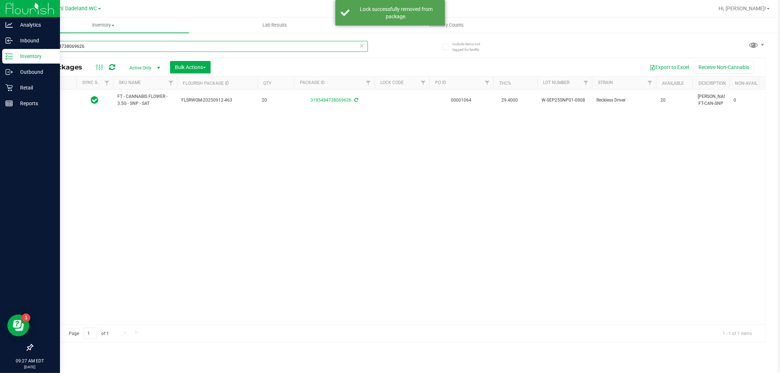
click at [96, 45] on input "3195484738069626" at bounding box center [199, 46] width 335 height 11
type input "dls"
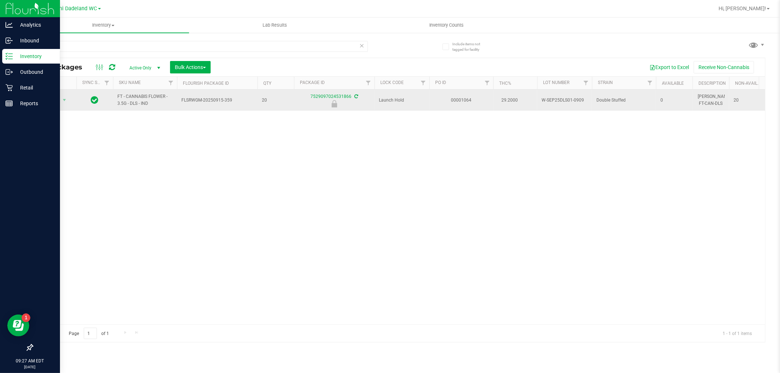
click at [51, 101] on span "Action" at bounding box center [50, 100] width 20 height 10
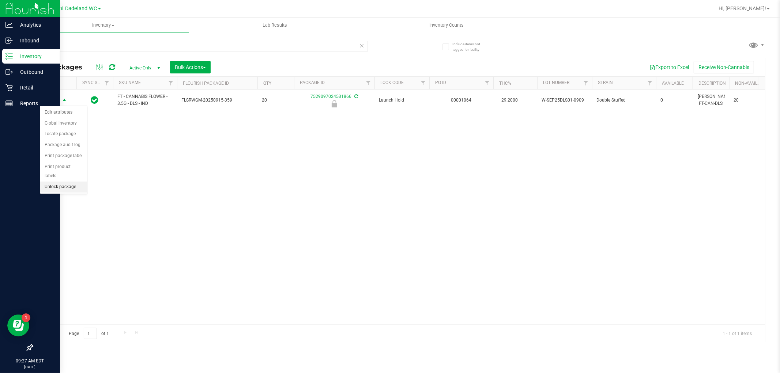
click at [52, 189] on li "Unlock package" at bounding box center [63, 187] width 47 height 11
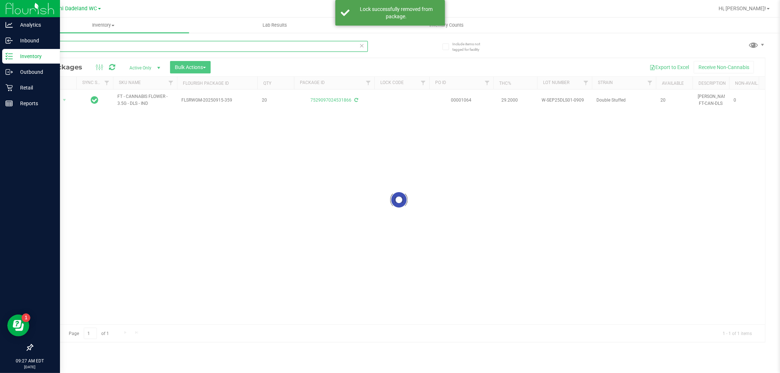
click at [55, 46] on input "dls" at bounding box center [199, 46] width 335 height 11
type input "snp"
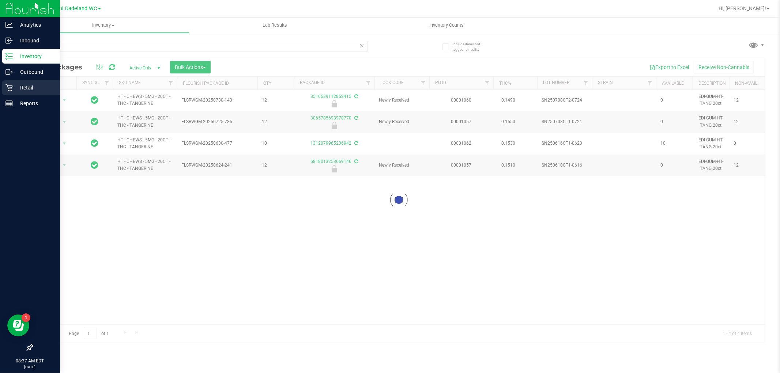
click at [34, 88] on p "Retail" at bounding box center [35, 87] width 44 height 9
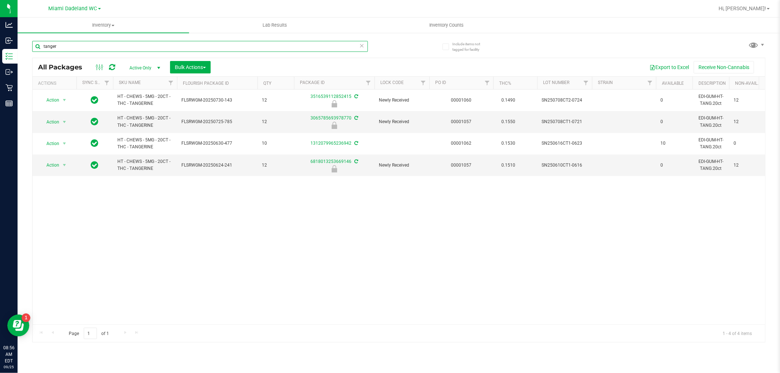
click at [156, 48] on input "tanger" at bounding box center [199, 46] width 335 height 11
type input "5541421300871907"
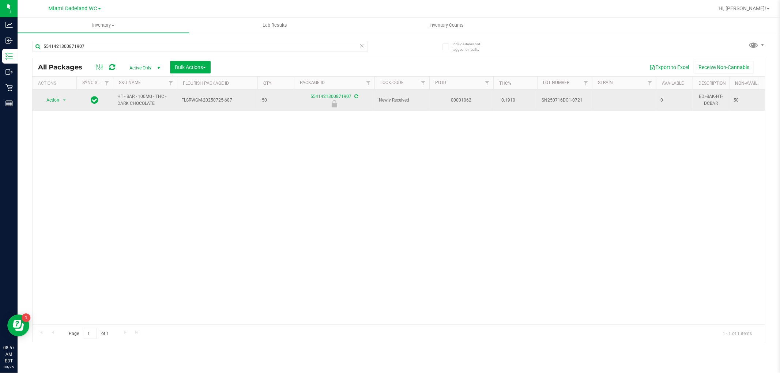
click at [54, 99] on span "Action" at bounding box center [50, 100] width 20 height 10
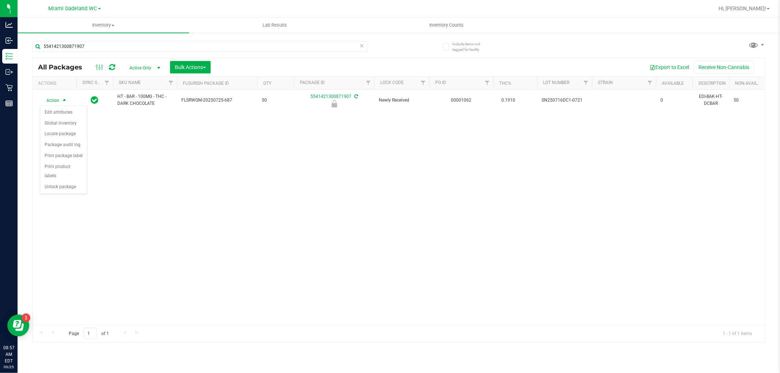
click at [78, 194] on div "Action Edit attributes Global inventory Locate package Package audit log Print …" at bounding box center [64, 150] width 48 height 89
click at [73, 191] on li "Unlock package" at bounding box center [63, 187] width 47 height 11
